Goal: Task Accomplishment & Management: Use online tool/utility

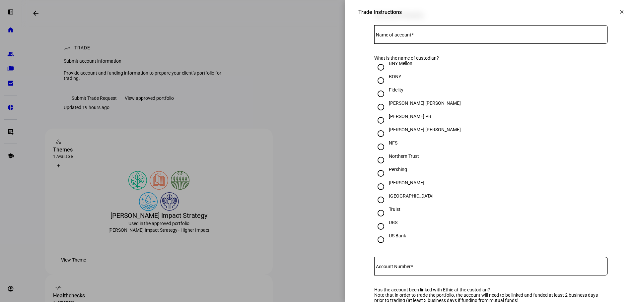
scroll to position [167, 0]
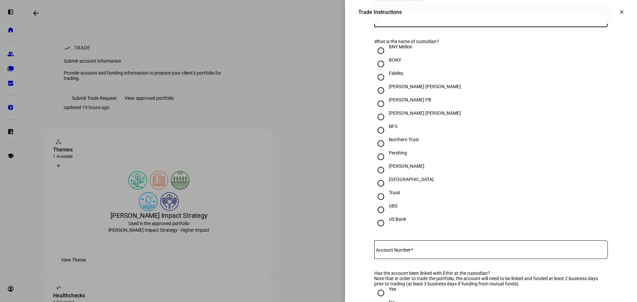
click at [410, 19] on input "Name of account" at bounding box center [492, 16] width 234 height 5
click at [412, 19] on input "Name of account" at bounding box center [492, 16] width 234 height 5
click at [422, 27] on div at bounding box center [492, 18] width 234 height 19
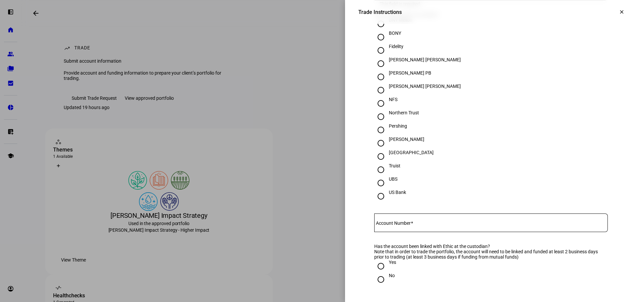
scroll to position [234, 0]
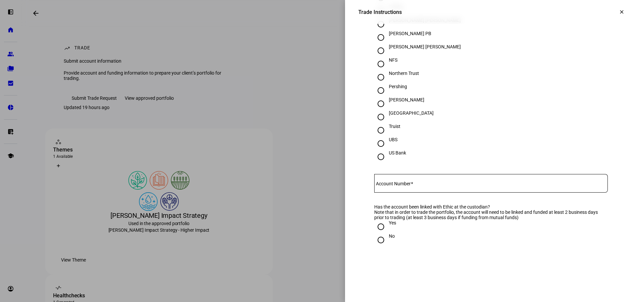
click at [412, 187] on span at bounding box center [412, 183] width 2 height 5
click at [412, 185] on input "Account Number" at bounding box center [492, 182] width 234 height 5
paste input "7081-1132"
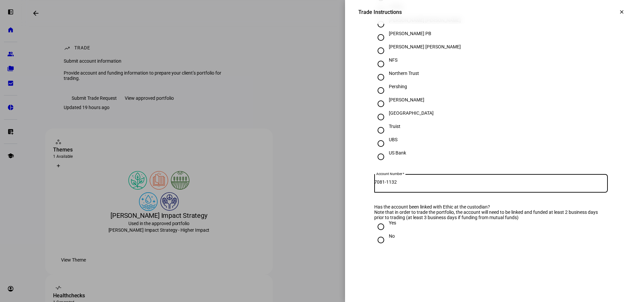
click at [388, 185] on input "7081-1132" at bounding box center [492, 182] width 234 height 5
type input "70811132"
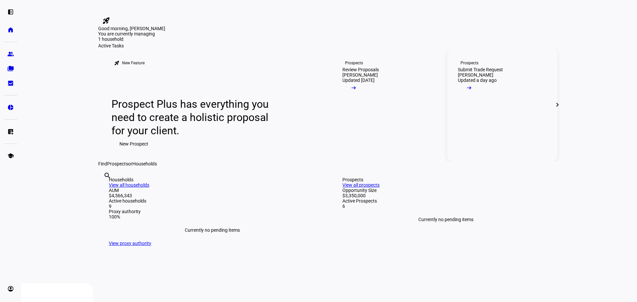
click at [500, 146] on link "Prospects Submit Trade Request [PERSON_NAME] Updated a day ago arrow_right_alt" at bounding box center [503, 104] width 110 height 113
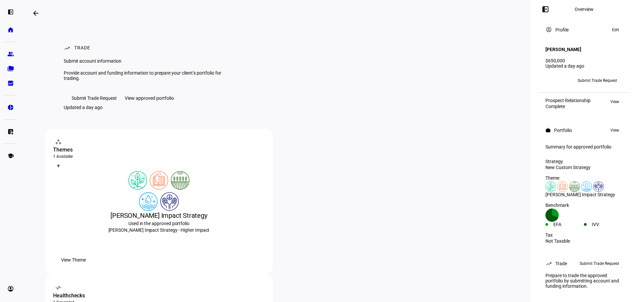
scroll to position [8, 0]
click at [573, 274] on div "Prepare to trade the approved portfolio by submitting account and funding infor…" at bounding box center [584, 281] width 85 height 21
drag, startPoint x: 574, startPoint y: 122, endPoint x: 553, endPoint y: 119, distance: 20.9
click at [553, 126] on eth-panel-overview-card-header "work Portfolio View" at bounding box center [584, 130] width 77 height 8
click at [592, 126] on eth-panel-overview-card-header "work Portfolio View" at bounding box center [584, 130] width 77 height 8
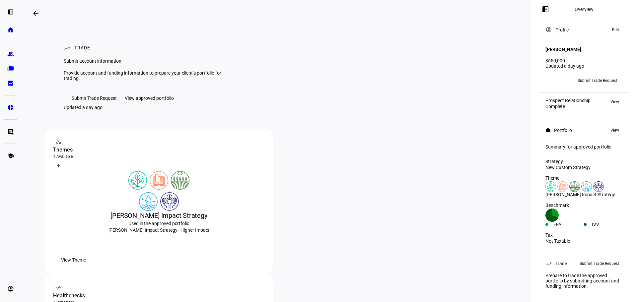
click at [612, 126] on span "View" at bounding box center [615, 130] width 9 height 8
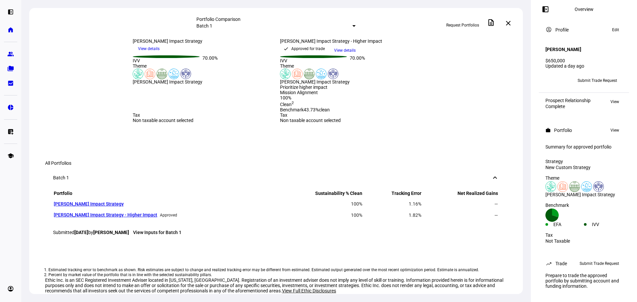
scroll to position [232, 0]
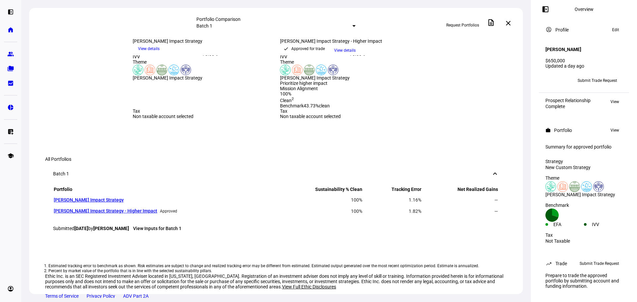
drag, startPoint x: 375, startPoint y: 65, endPoint x: 375, endPoint y: 70, distance: 4.6
click at [375, 55] on div "[DATE] more_vert [PERSON_NAME] Impact Strategy - Higher Impact keyboard_arrow_d…" at bounding box center [349, 47] width 139 height 17
click at [356, 55] on span "View details" at bounding box center [345, 50] width 22 height 10
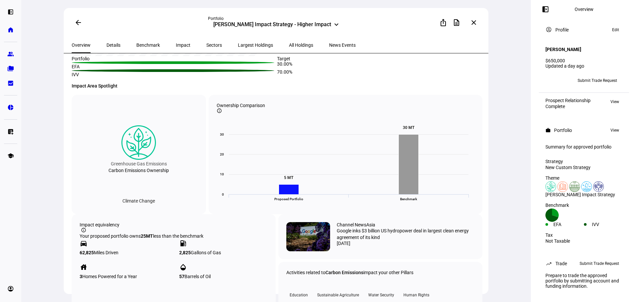
scroll to position [133, 0]
